Goal: Check status: Check status

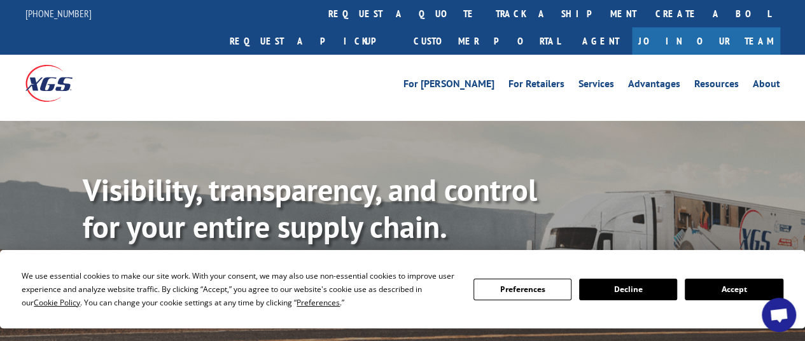
click at [743, 292] on button "Accept" at bounding box center [733, 290] width 98 height 22
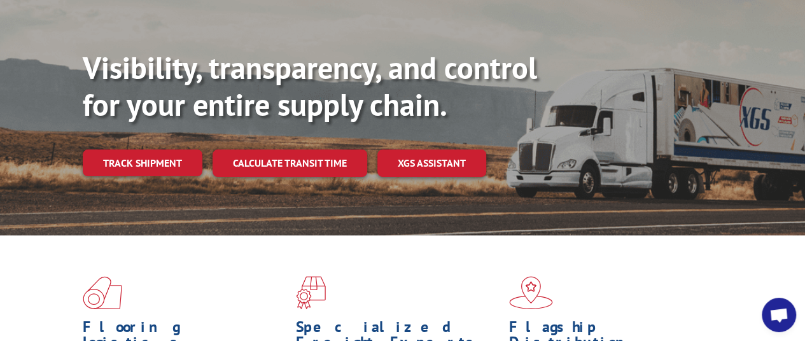
scroll to position [127, 0]
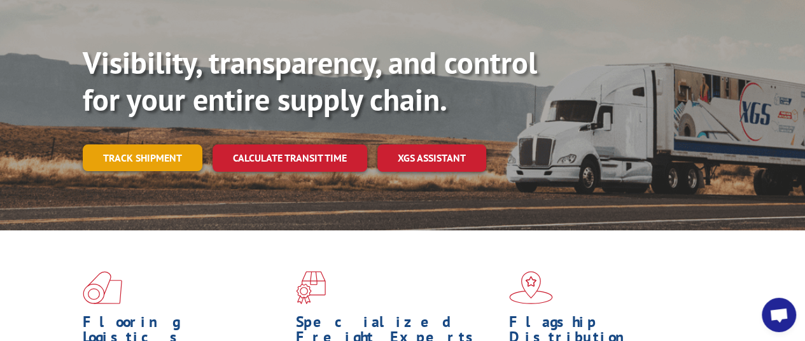
click at [137, 144] on link "Track shipment" at bounding box center [143, 157] width 120 height 27
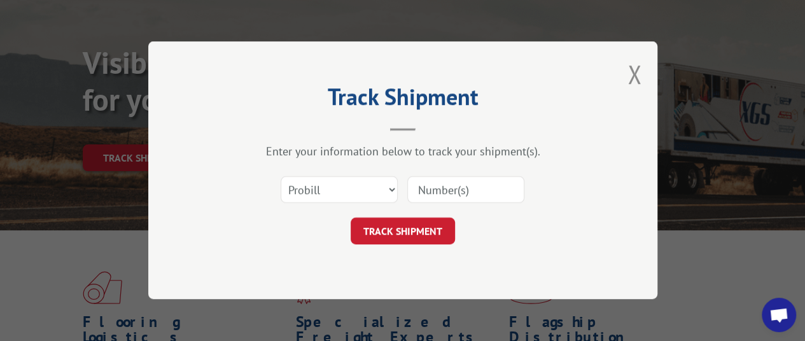
click at [446, 191] on input at bounding box center [465, 190] width 117 height 27
paste input "17590283"
type input "17590283"
click at [396, 230] on button "TRACK SHIPMENT" at bounding box center [402, 231] width 104 height 27
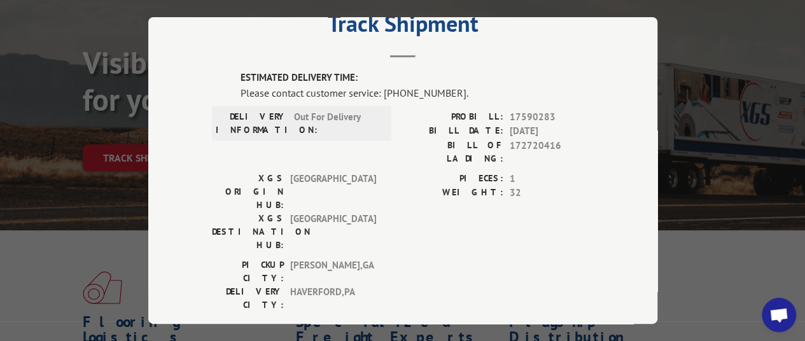
scroll to position [0, 0]
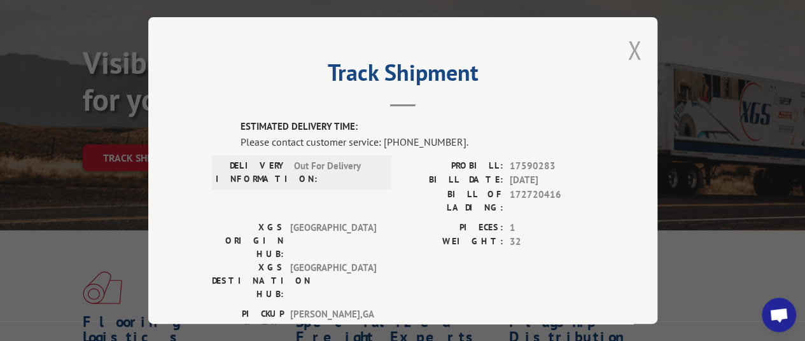
click at [627, 43] on button "Close modal" at bounding box center [634, 50] width 14 height 34
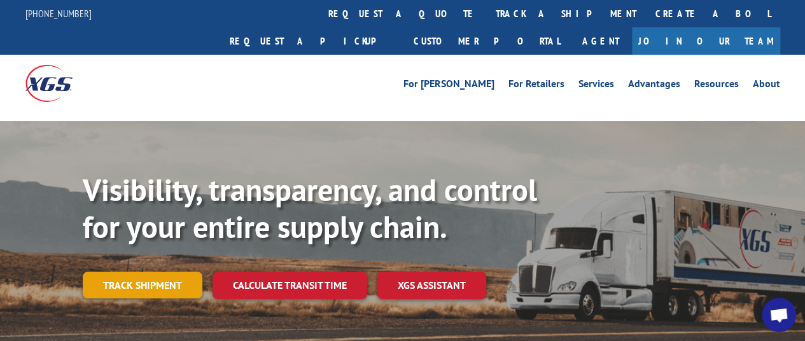
click at [133, 272] on link "Track shipment" at bounding box center [143, 285] width 120 height 27
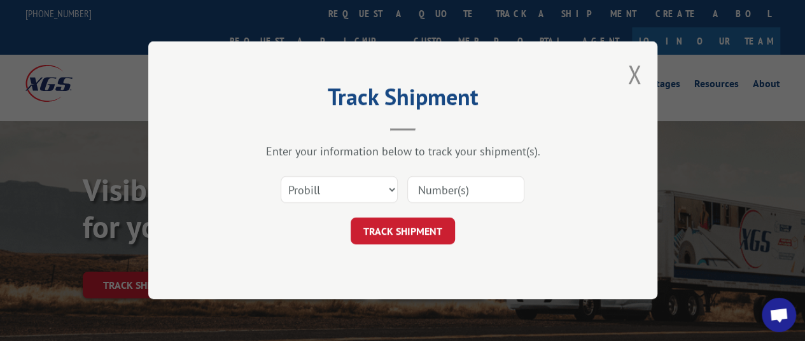
click at [472, 194] on input at bounding box center [465, 190] width 117 height 27
type input "17553501"
click at [401, 228] on button "TRACK SHIPMENT" at bounding box center [402, 231] width 104 height 27
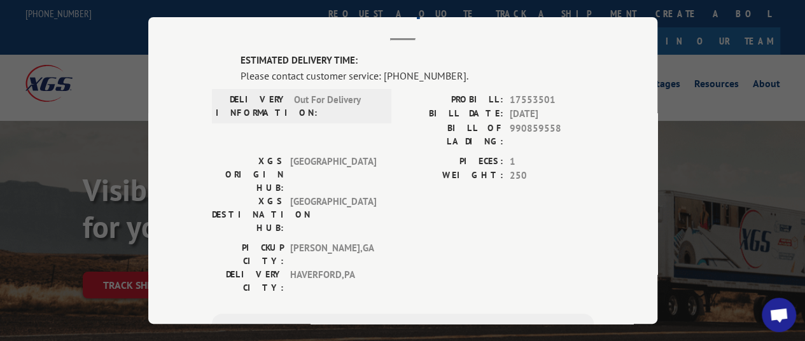
scroll to position [64, 0]
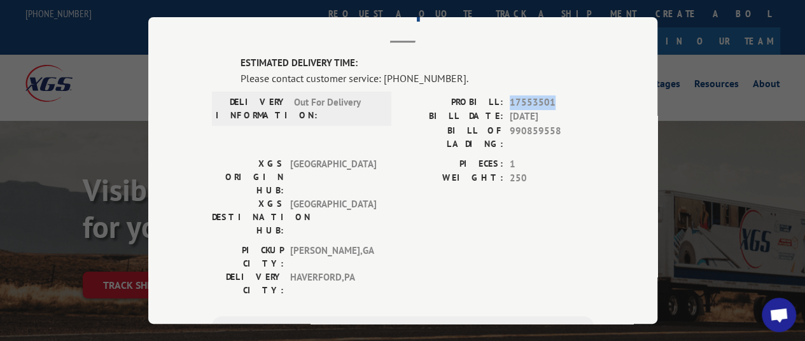
drag, startPoint x: 505, startPoint y: 96, endPoint x: 548, endPoint y: 97, distance: 42.6
click at [548, 97] on span "17553501" at bounding box center [551, 102] width 84 height 15
copy span "17553501"
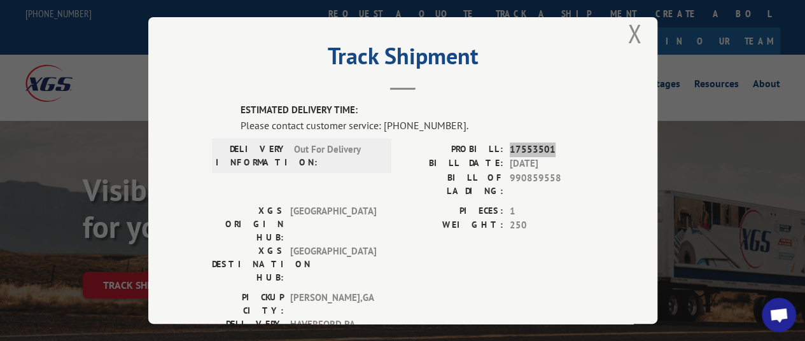
scroll to position [0, 0]
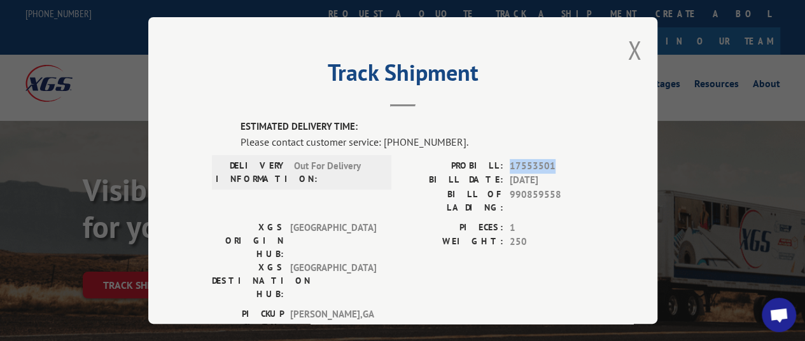
click at [634, 47] on button "Close modal" at bounding box center [634, 50] width 14 height 34
